Goal: Transaction & Acquisition: Purchase product/service

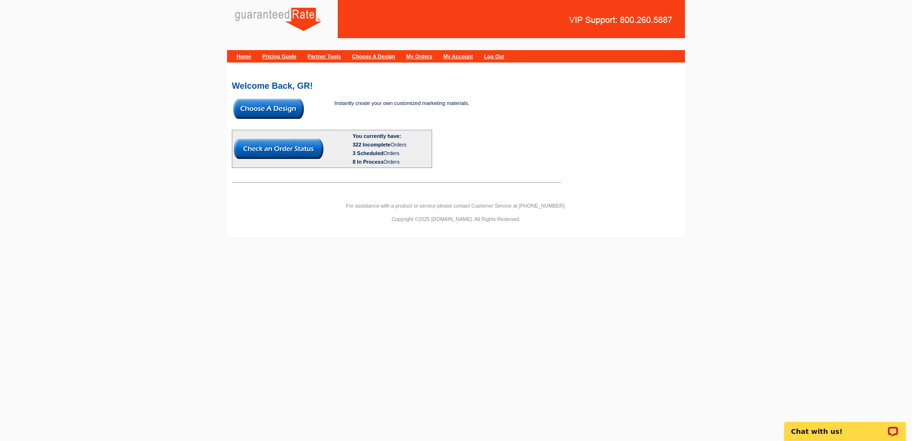
click at [287, 102] on img at bounding box center [268, 109] width 71 height 20
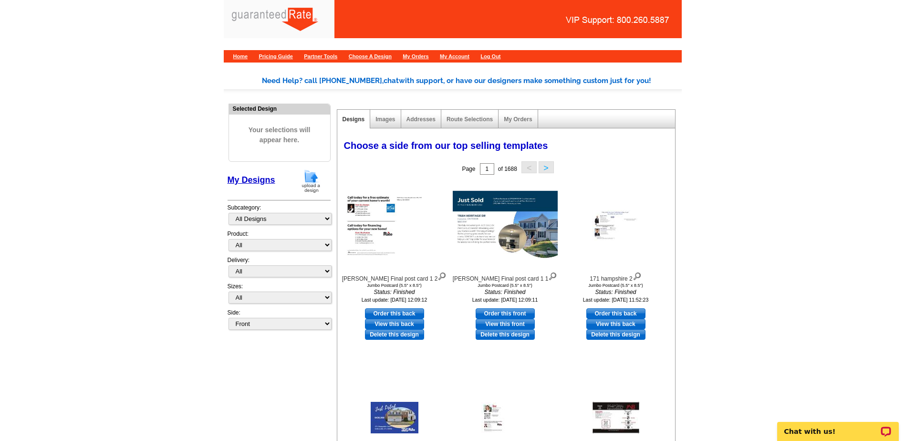
click at [314, 181] on img at bounding box center [310, 181] width 25 height 24
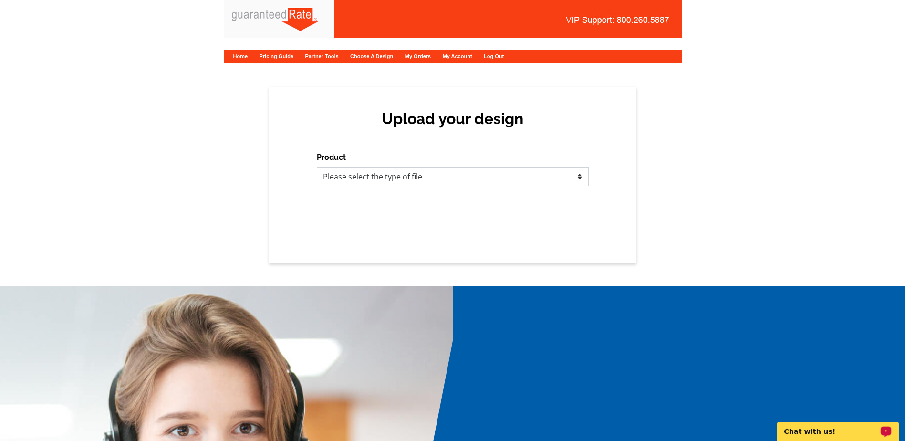
click at [423, 179] on select "Please select the type of file... Postcards Calendars Business Cards Letters an…" at bounding box center [453, 176] width 272 height 19
select select "1"
click at [317, 167] on select "Please select the type of file... Postcards Calendars Business Cards Letters an…" at bounding box center [453, 176] width 272 height 19
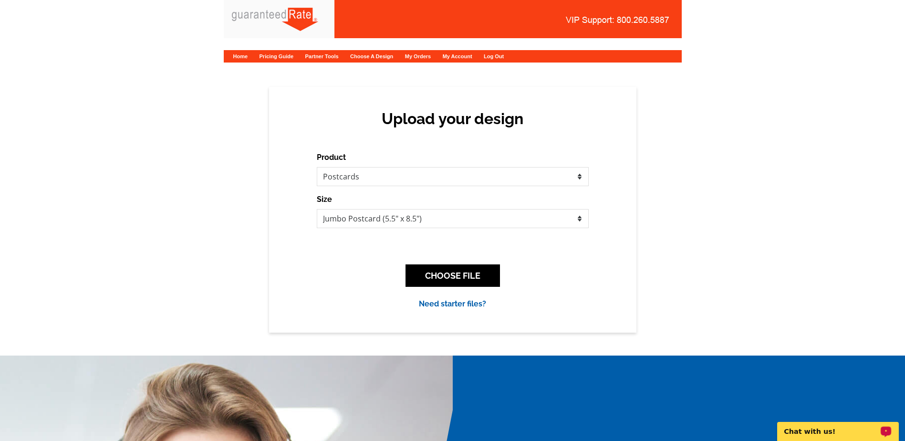
click at [469, 262] on div "CHOOSE FILE" at bounding box center [453, 276] width 272 height 38
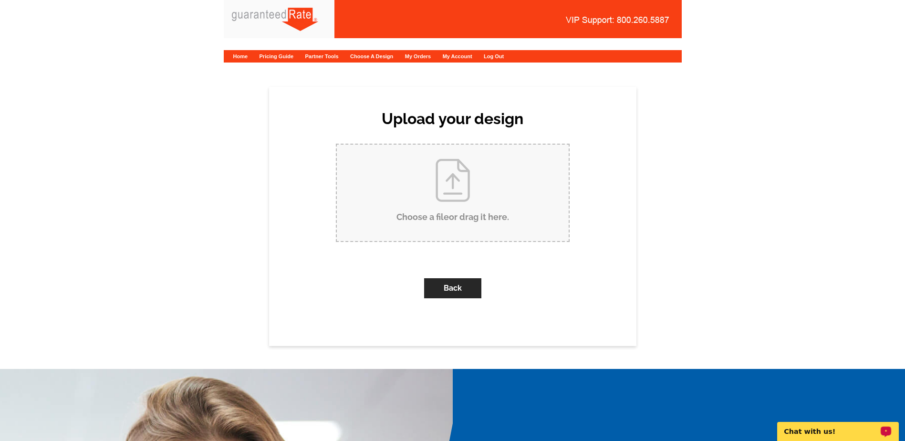
click at [451, 214] on input "Choose a file or drag it here ." at bounding box center [453, 192] width 232 height 96
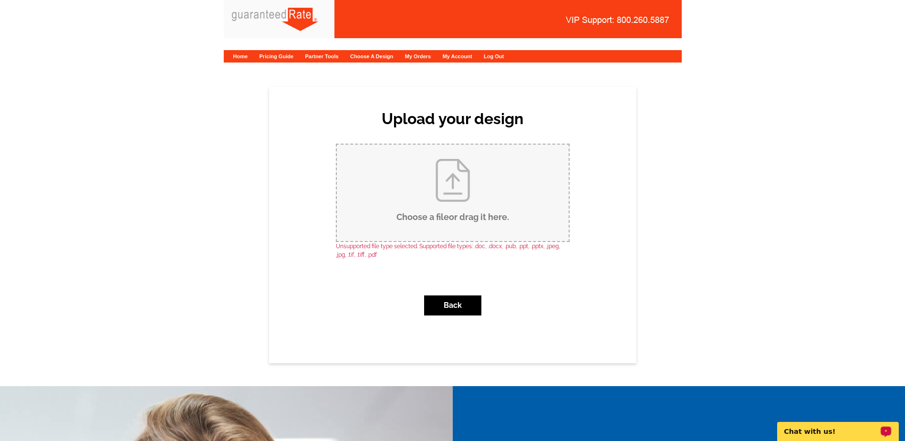
click at [548, 177] on input "Choose a file or drag it here ." at bounding box center [453, 192] width 232 height 96
type input "C:\fakepath\Javi Garcia Postcard FINAL.pdf"
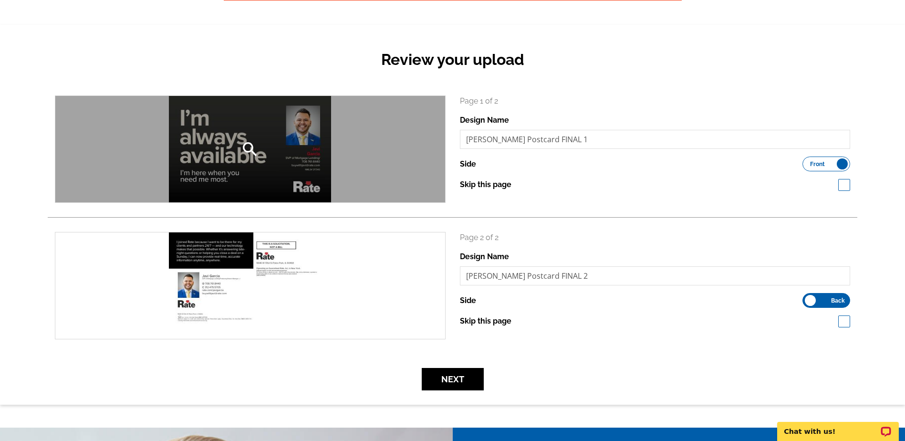
scroll to position [143, 0]
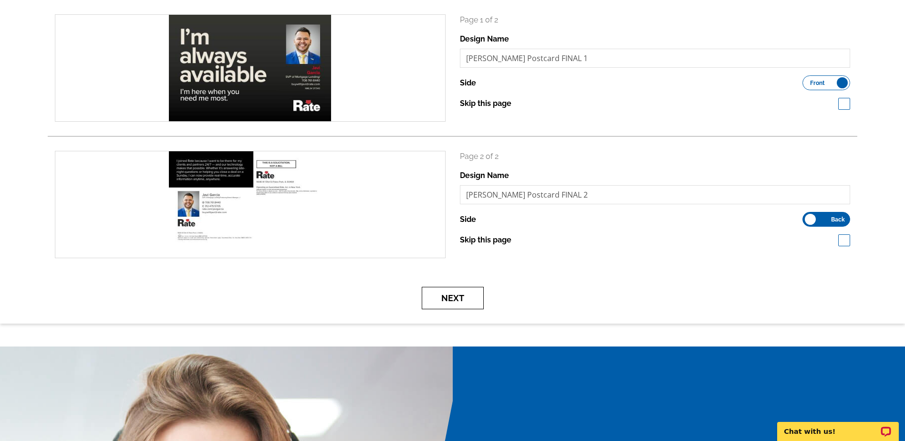
click at [451, 302] on button "Next" at bounding box center [453, 298] width 62 height 22
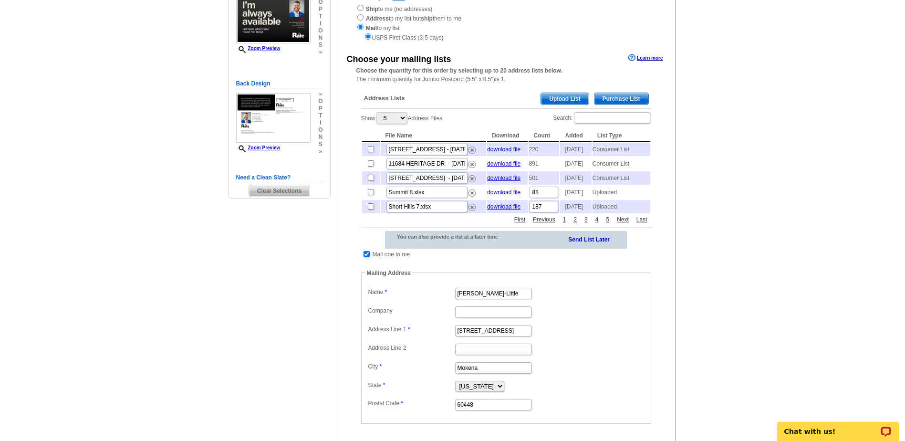
scroll to position [143, 0]
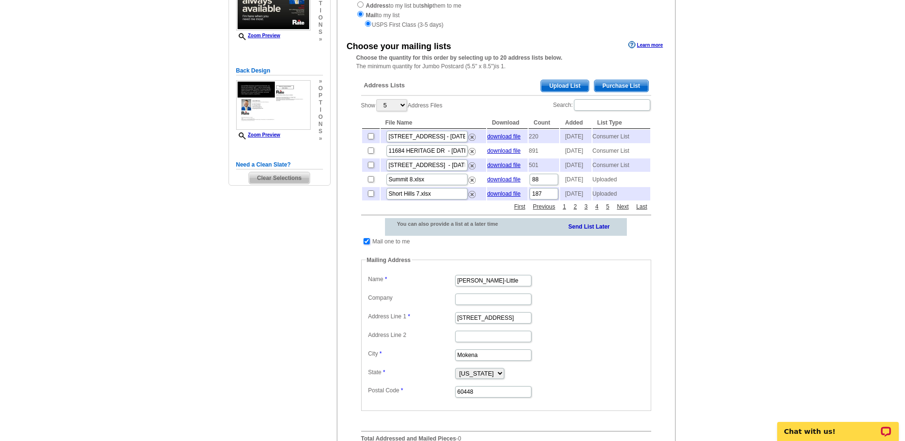
click at [363, 244] on input "checkbox" at bounding box center [366, 241] width 6 height 6
checkbox input "false"
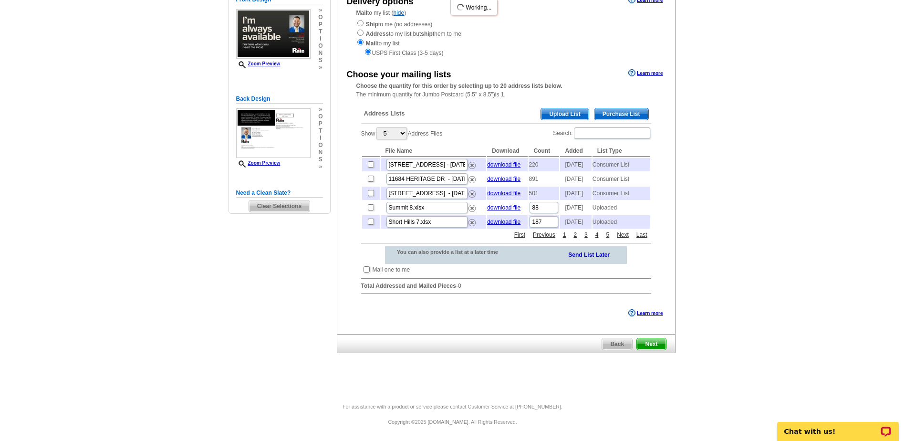
click at [563, 108] on span "Upload List" at bounding box center [564, 113] width 47 height 11
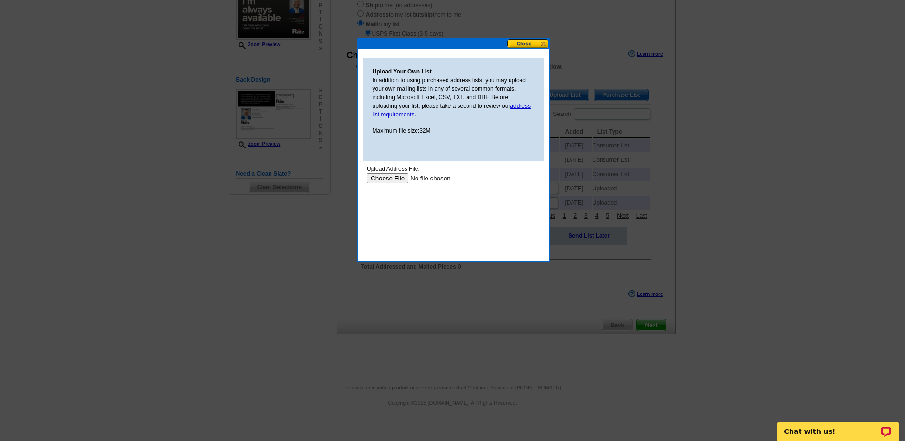
scroll to position [0, 0]
click at [397, 176] on input "file" at bounding box center [426, 178] width 121 height 10
type input "C:\fakepath\[PERSON_NAME] Valid Mailing Addresses.xlsx"
